Goal: Navigation & Orientation: Find specific page/section

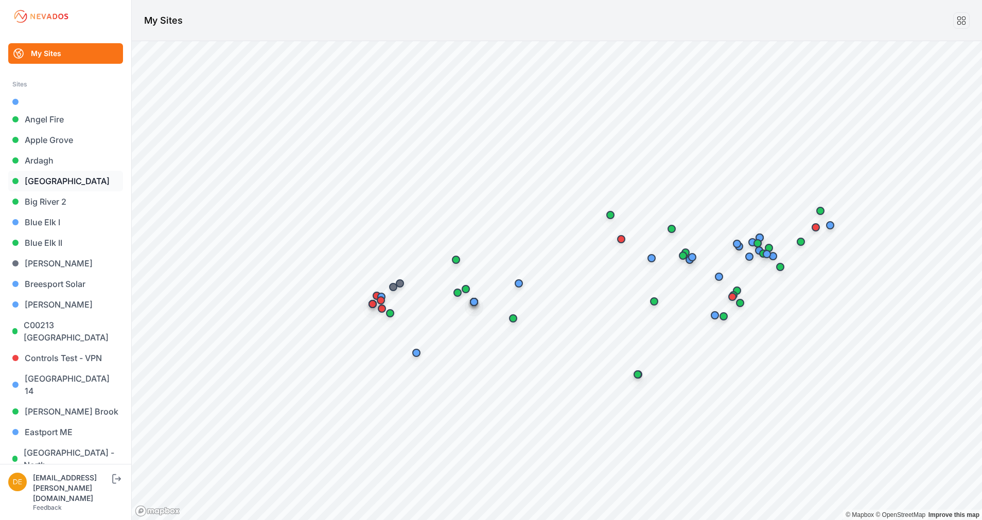
click at [50, 182] on link "[GEOGRAPHIC_DATA]" at bounding box center [65, 181] width 115 height 21
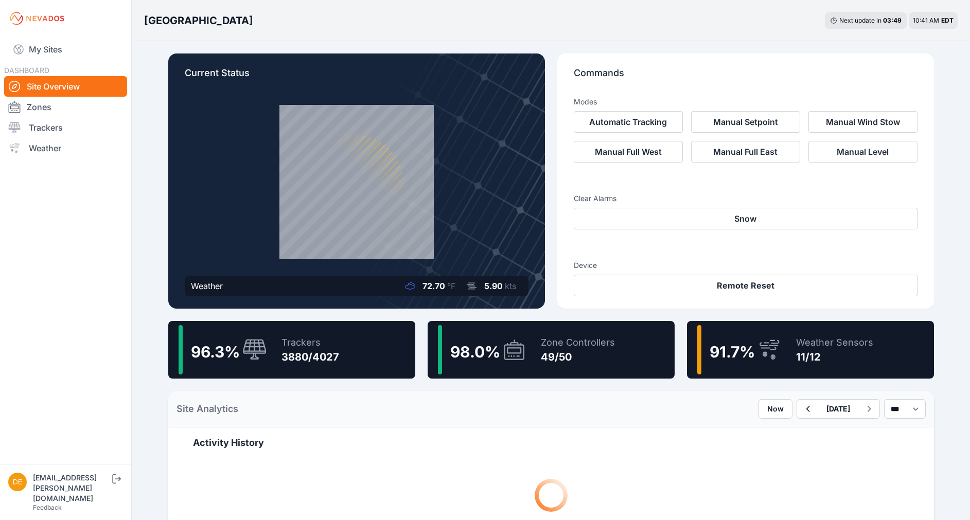
click at [748, 350] on span "91.7 %" at bounding box center [731, 352] width 45 height 19
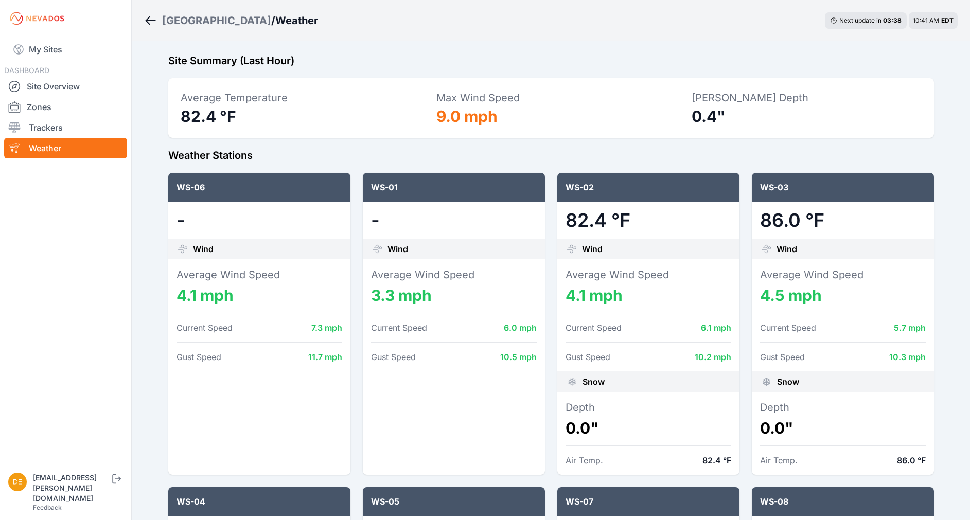
click at [154, 22] on icon "Breadcrumb" at bounding box center [150, 20] width 13 height 12
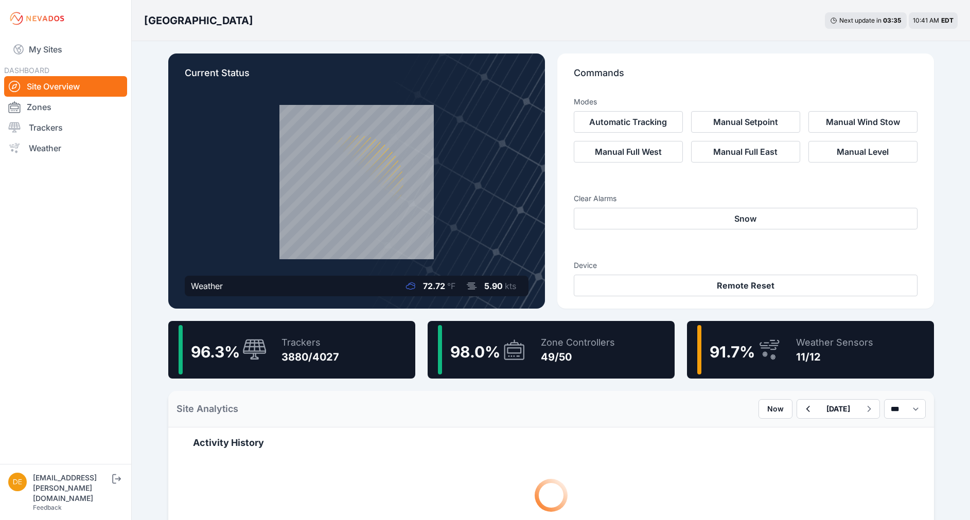
click at [538, 357] on div "Zone Controllers 49/50" at bounding box center [572, 349] width 84 height 49
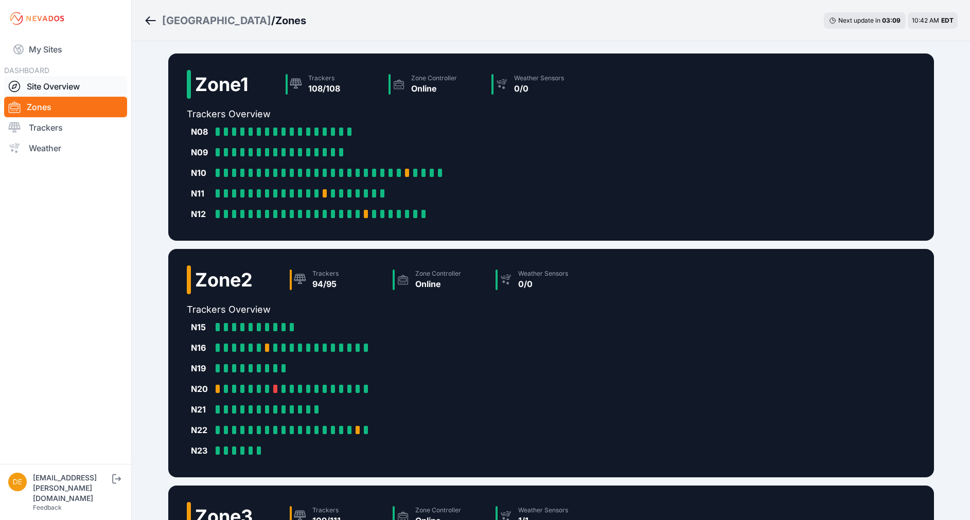
click at [43, 90] on link "Site Overview" at bounding box center [65, 86] width 123 height 21
